Goal: Information Seeking & Learning: Check status

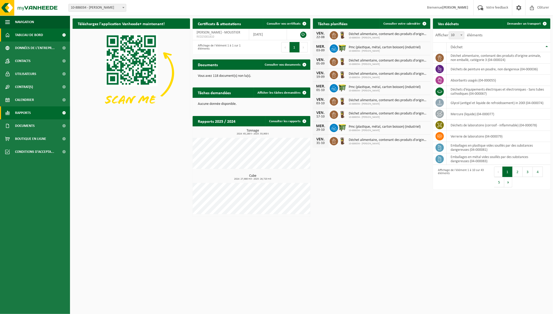
click at [26, 112] on span "Rapports" at bounding box center [23, 112] width 16 height 13
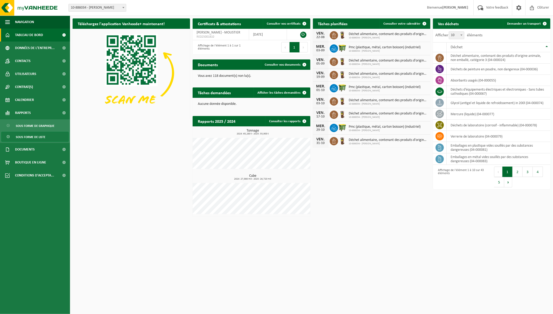
click at [34, 134] on span "Sous forme de liste" at bounding box center [31, 137] width 30 height 10
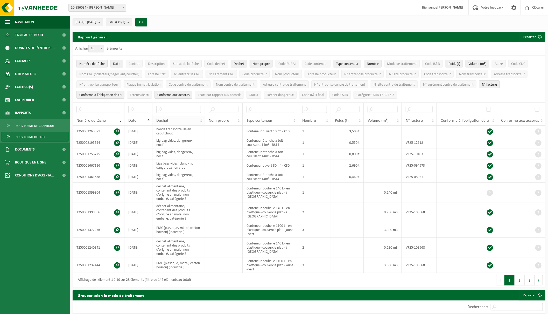
click at [177, 118] on div "Déchet" at bounding box center [177, 120] width 42 height 4
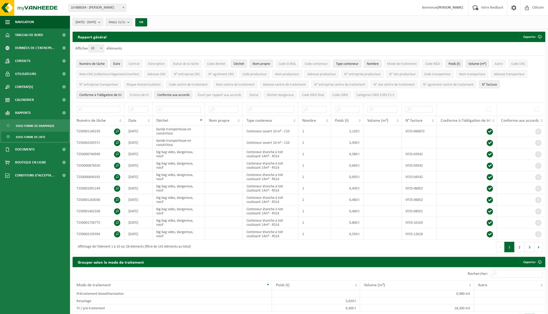
click at [135, 118] on span "Date" at bounding box center [132, 120] width 8 height 4
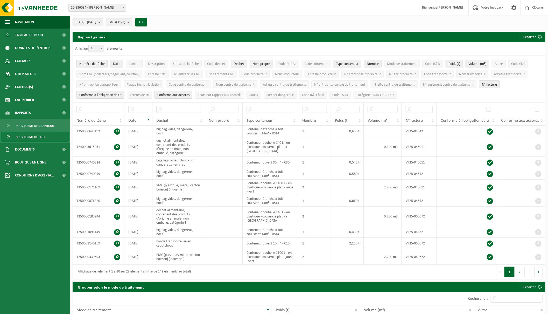
click at [135, 118] on span "Date" at bounding box center [132, 120] width 8 height 4
